Goal: Task Accomplishment & Management: Complete application form

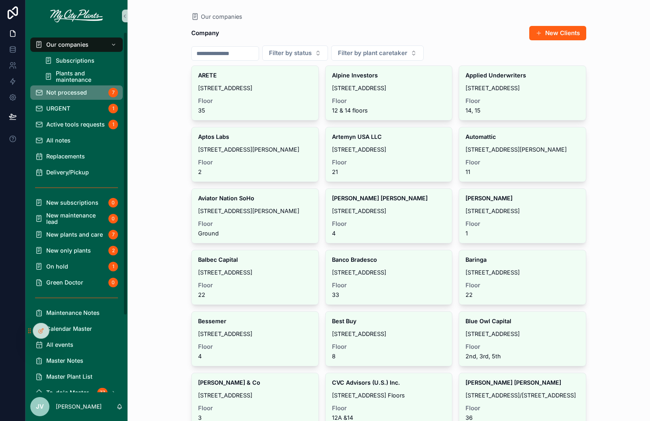
click at [84, 89] on span "Not processed" at bounding box center [66, 92] width 41 height 6
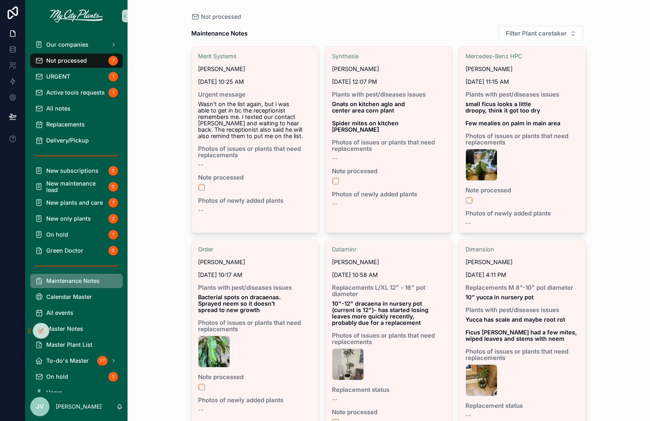
click at [63, 282] on span "Maintenance Notes" at bounding box center [72, 281] width 53 height 6
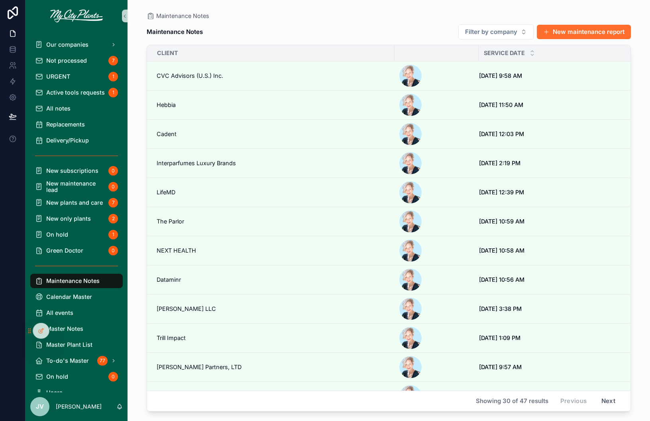
click at [561, 34] on button "New maintenance report" at bounding box center [584, 32] width 94 height 14
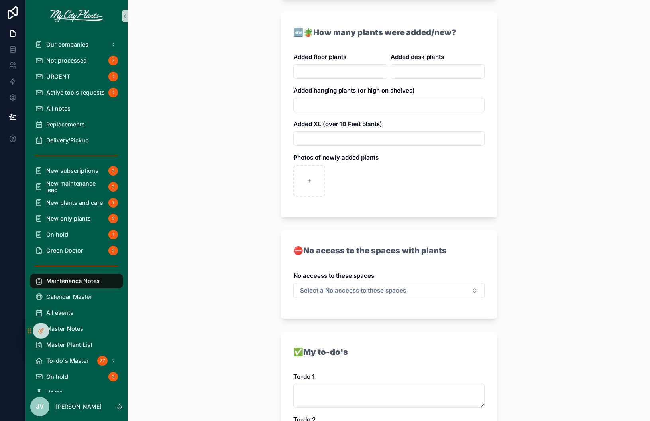
scroll to position [871, 0]
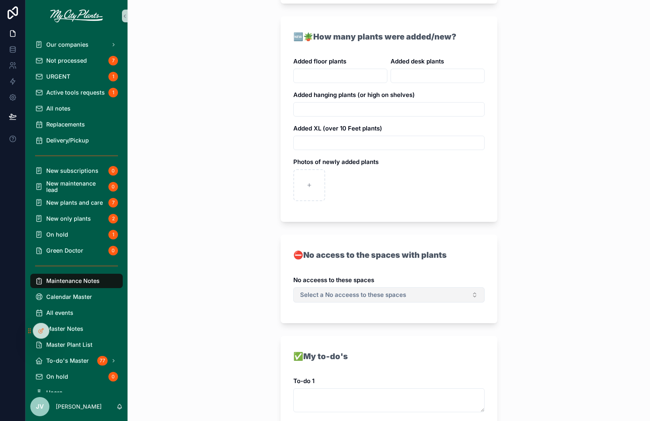
click at [464, 287] on button "Select a No acceess to these spaces" at bounding box center [389, 294] width 191 height 15
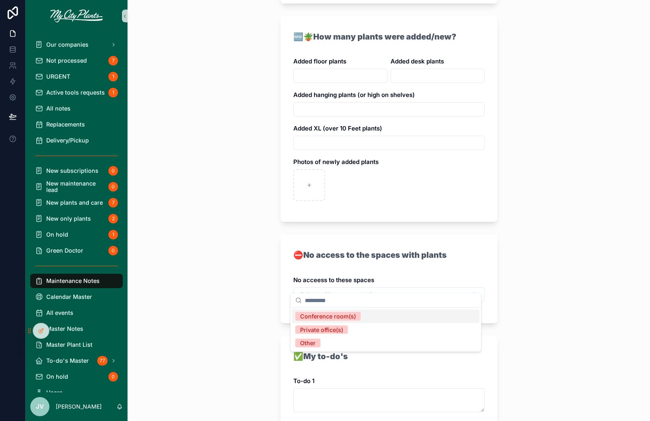
click at [506, 266] on div "**********" at bounding box center [389, 210] width 523 height 421
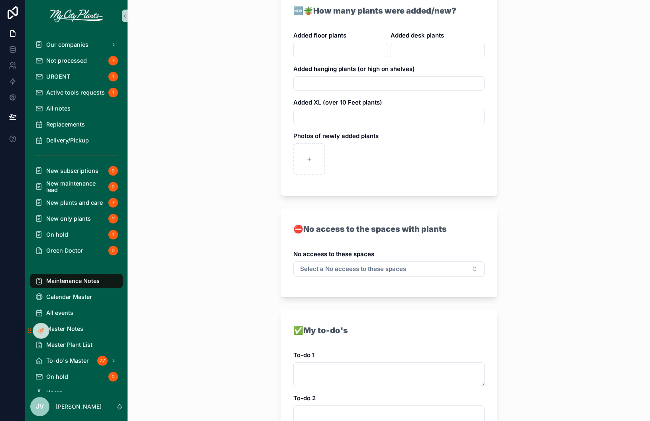
scroll to position [876, 0]
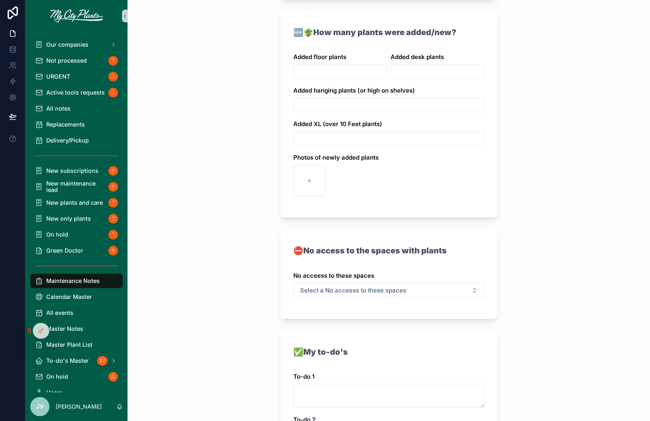
click at [213, 244] on div "**********" at bounding box center [389, 210] width 523 height 421
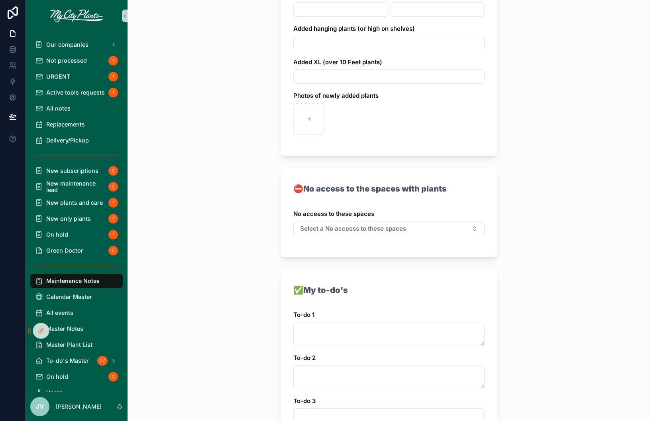
scroll to position [928, 0]
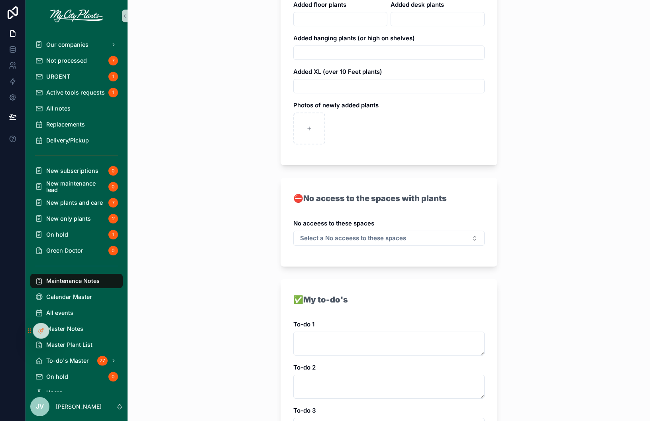
click at [584, 245] on div "**********" at bounding box center [389, 210] width 523 height 421
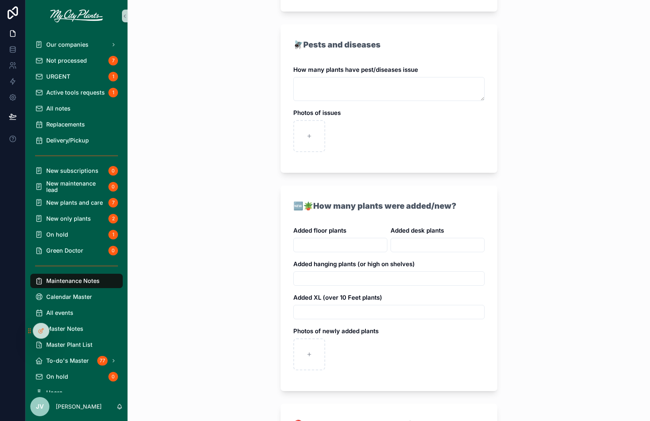
scroll to position [731, 0]
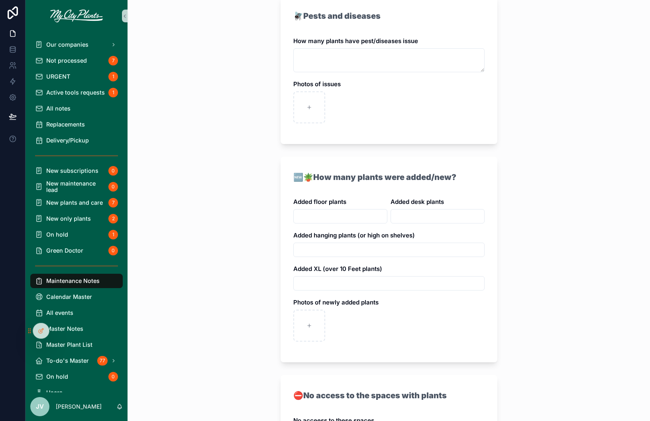
type input "**********"
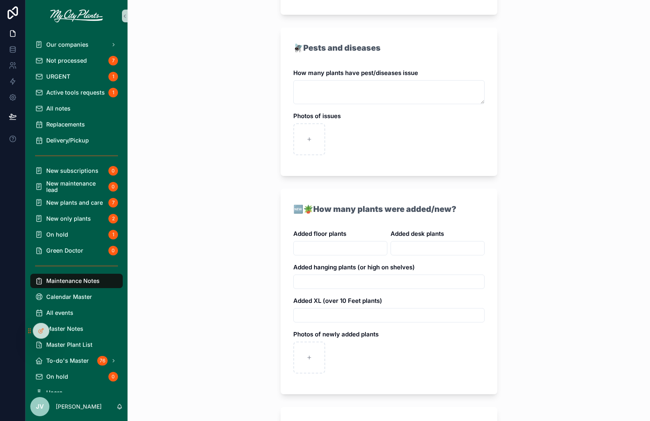
scroll to position [699, 0]
click at [89, 45] on div "Our companies" at bounding box center [76, 44] width 83 height 13
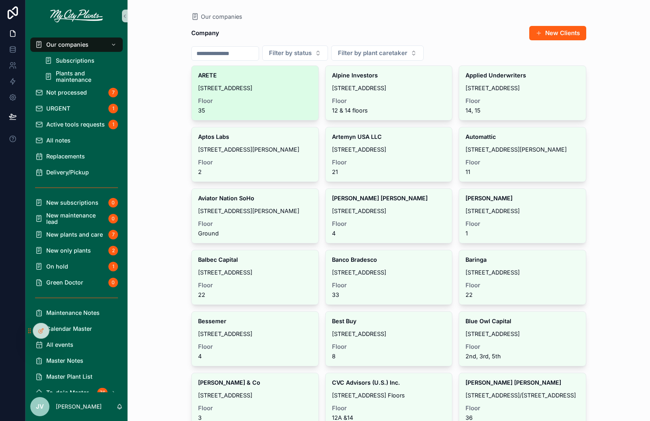
click at [282, 94] on div "ARETE [STREET_ADDRESS]" at bounding box center [255, 93] width 127 height 54
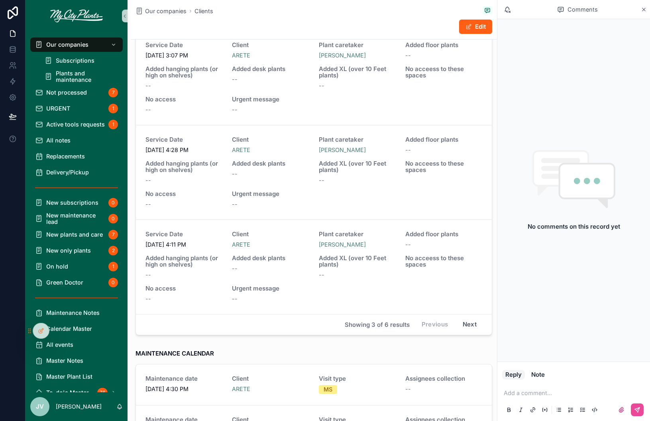
scroll to position [439, 0]
click at [293, 268] on div "--" at bounding box center [270, 269] width 77 height 8
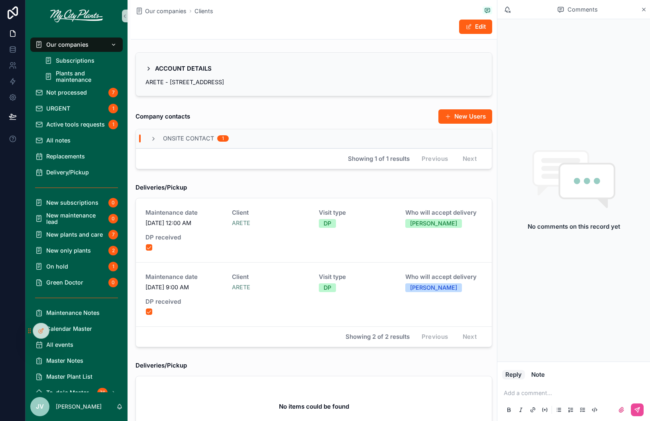
click at [71, 43] on span "Our companies" at bounding box center [67, 44] width 42 height 6
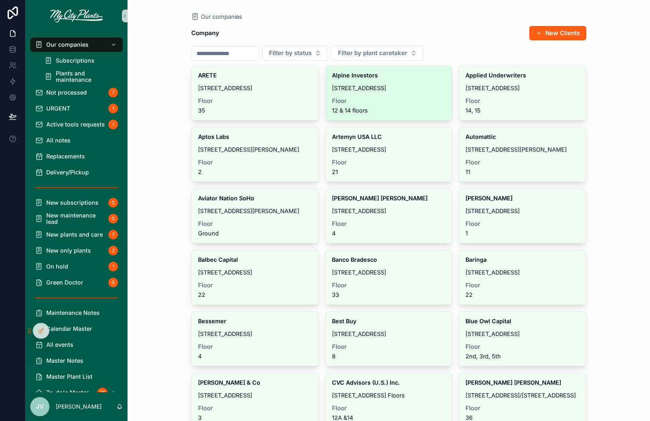
click at [384, 103] on span "Floor" at bounding box center [389, 101] width 114 height 6
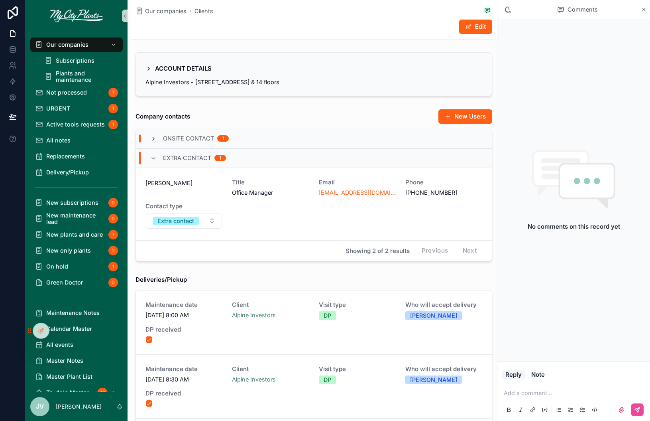
click at [153, 138] on icon "scrollable content" at bounding box center [153, 139] width 6 height 6
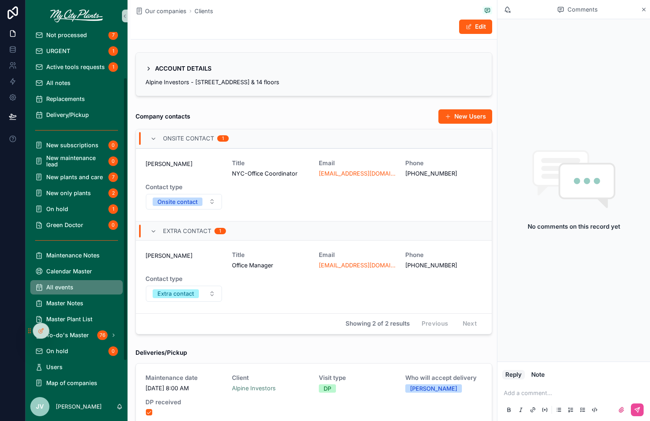
scroll to position [59, 0]
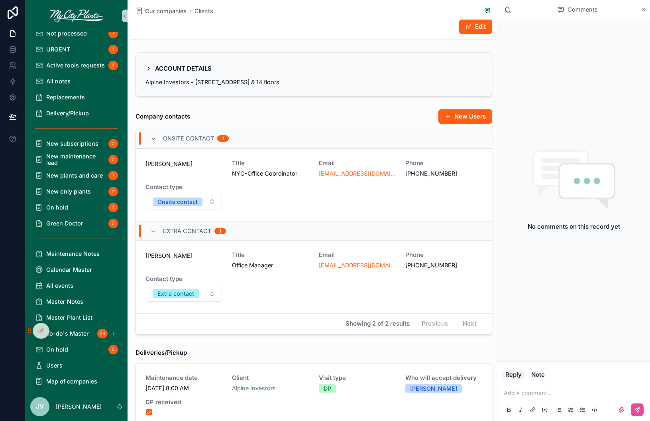
click at [40, 408] on span "JV" at bounding box center [40, 407] width 8 height 10
click at [47, 327] on div at bounding box center [41, 330] width 16 height 15
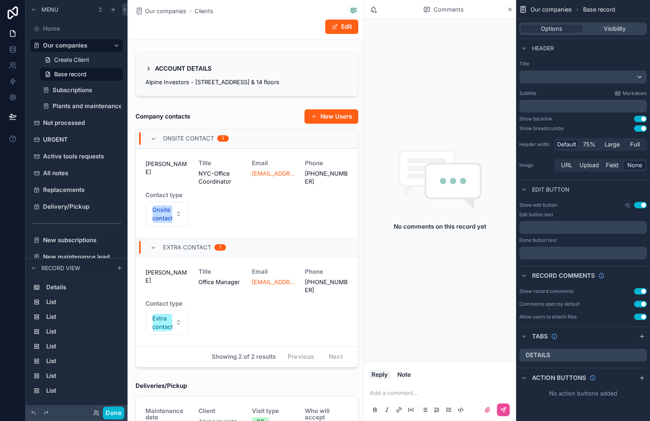
click at [98, 408] on div "Done" at bounding box center [109, 412] width 32 height 13
click at [96, 412] on icon at bounding box center [96, 411] width 2 height 2
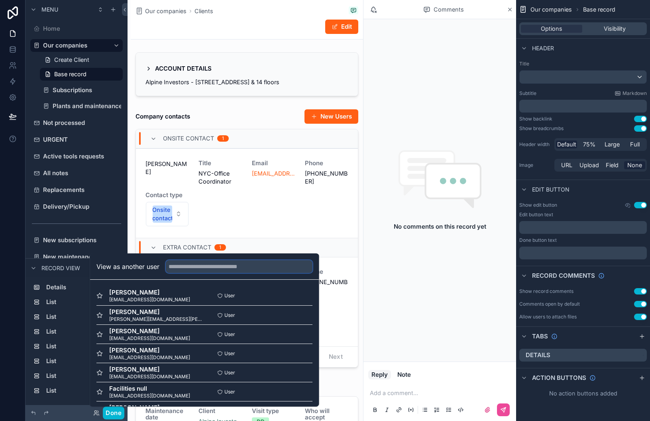
click at [192, 264] on input "text" at bounding box center [239, 266] width 147 height 13
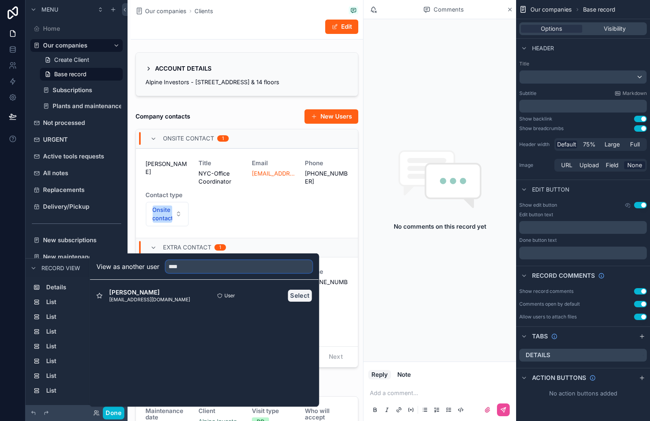
type input "****"
click at [296, 295] on button "Select" at bounding box center [300, 295] width 25 height 13
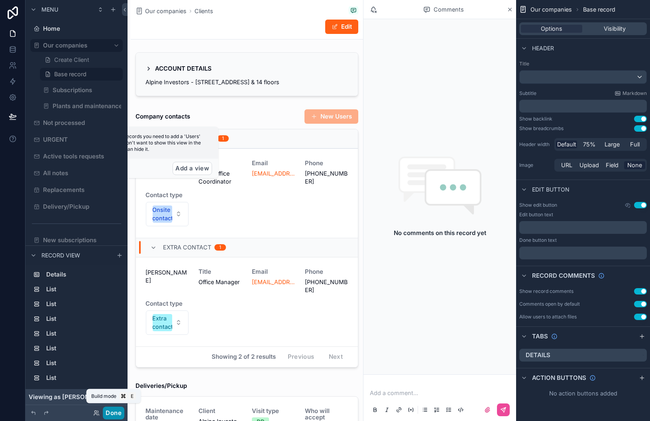
click at [115, 413] on button "Done" at bounding box center [114, 412] width 22 height 13
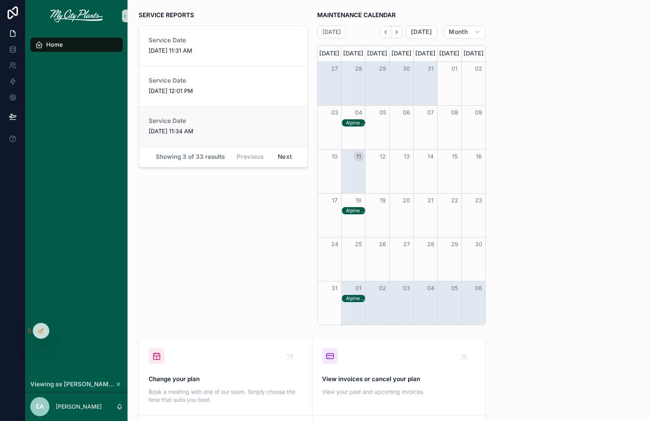
click at [231, 124] on div "Service Date 7/7/2025 11:34 AM" at bounding box center [223, 127] width 149 height 18
